Goal: Task Accomplishment & Management: Use online tool/utility

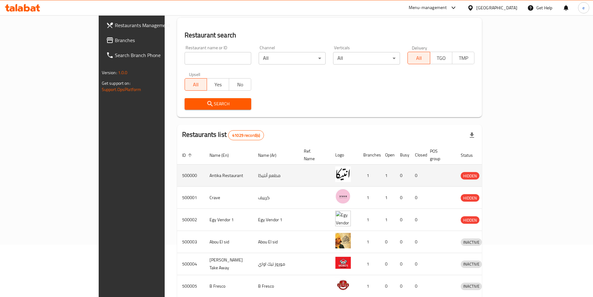
scroll to position [43, 0]
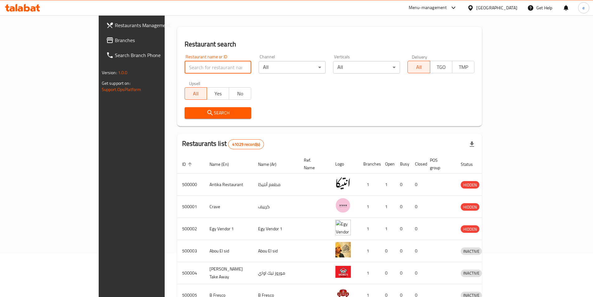
click at [192, 68] on input "search" at bounding box center [218, 67] width 67 height 12
type input "ي"
type input "DR"
click button "Search" at bounding box center [218, 113] width 67 height 12
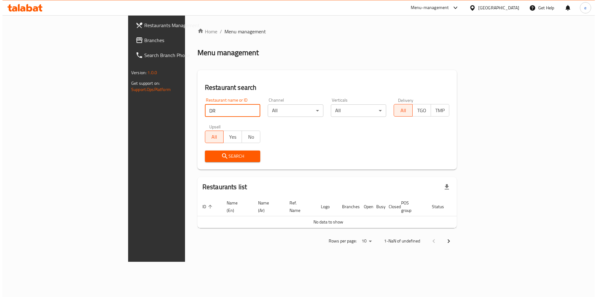
scroll to position [0, 0]
click at [144, 44] on span "Branches" at bounding box center [183, 39] width 79 height 7
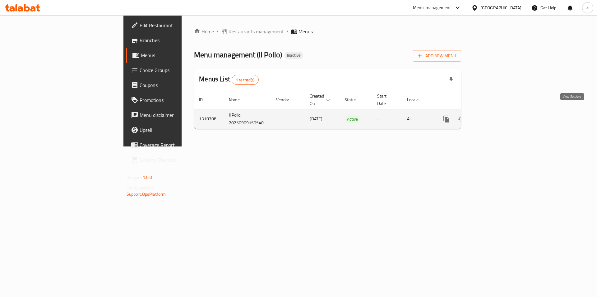
click at [494, 116] on icon "enhanced table" at bounding box center [492, 119] width 6 height 6
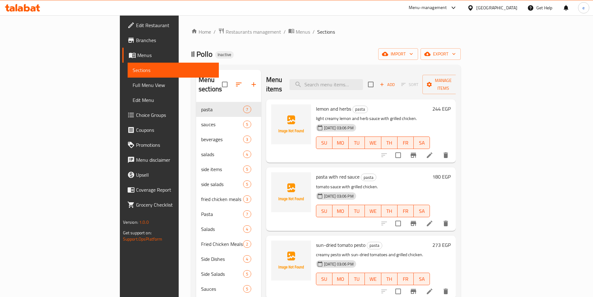
click at [133, 87] on span "Full Menu View" at bounding box center [173, 84] width 81 height 7
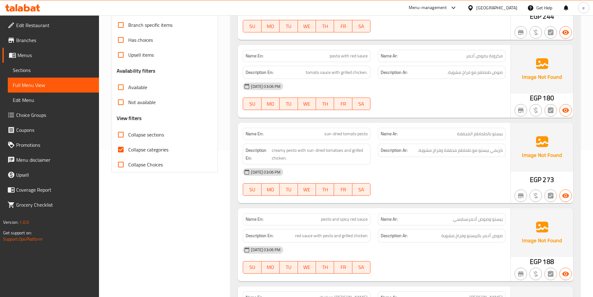
scroll to position [156, 0]
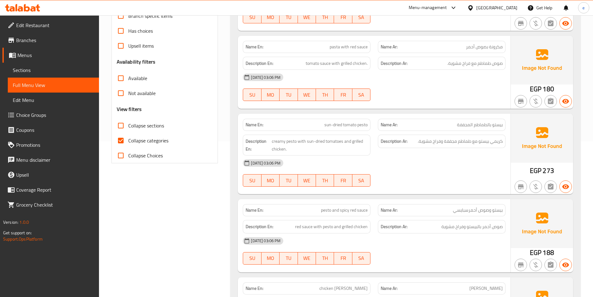
click at [120, 138] on input "Collapse categories" at bounding box center [120, 140] width 15 height 15
checkbox input "false"
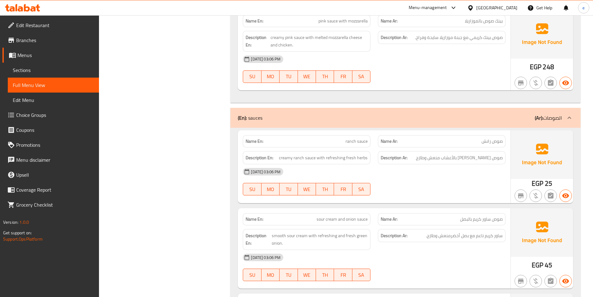
scroll to position [778, 0]
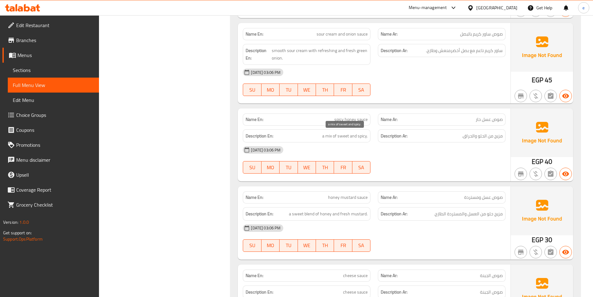
click at [358, 138] on span "a mix of sweet and spicy." at bounding box center [344, 136] width 45 height 8
click at [355, 121] on span "spicy honey sauce" at bounding box center [350, 119] width 33 height 7
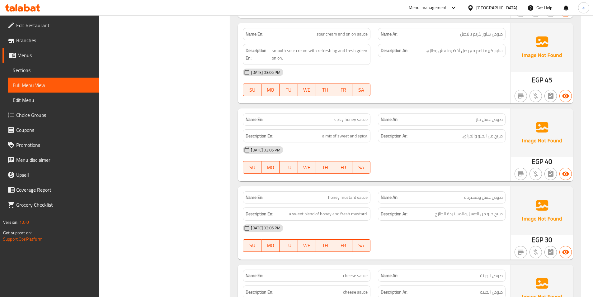
click at [380, 129] on div "Description Ar: مزيج من الحلو والحراق." at bounding box center [441, 135] width 135 height 21
click at [35, 3] on div at bounding box center [22, 8] width 45 height 12
click at [35, 6] on icon at bounding box center [22, 7] width 35 height 7
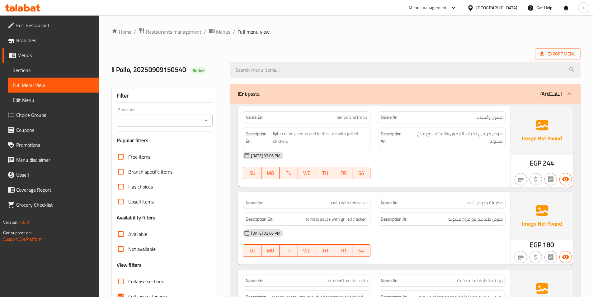
click at [23, 55] on span "Menus" at bounding box center [55, 54] width 77 height 7
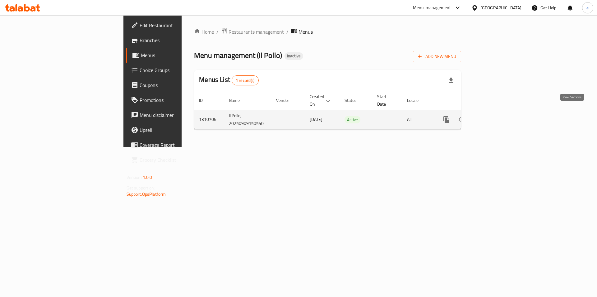
click at [495, 116] on icon "enhanced table" at bounding box center [491, 119] width 7 height 7
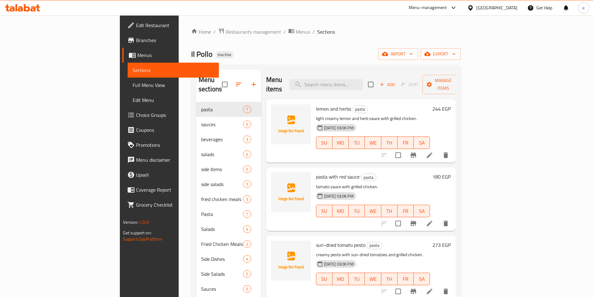
click at [39, 8] on icon at bounding box center [37, 7] width 4 height 7
